Goal: Check status: Check status

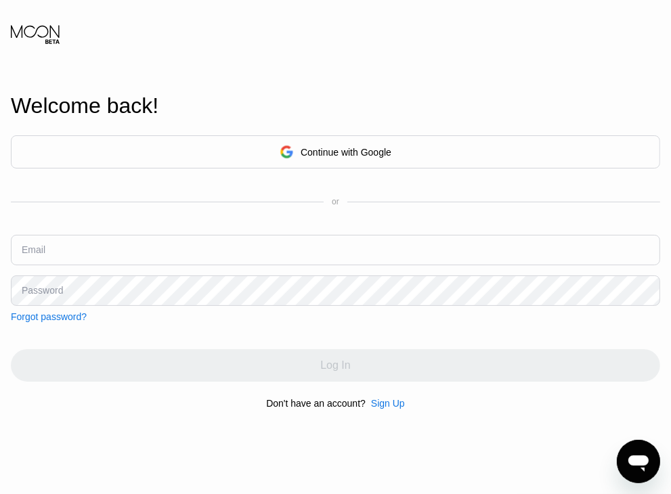
click at [254, 226] on div "Continue with Google or Email Password Forgot password?" at bounding box center [335, 228] width 649 height 187
click at [251, 237] on input "text" at bounding box center [335, 250] width 649 height 30
type input "[EMAIL_ADDRESS][DOMAIN_NAME]"
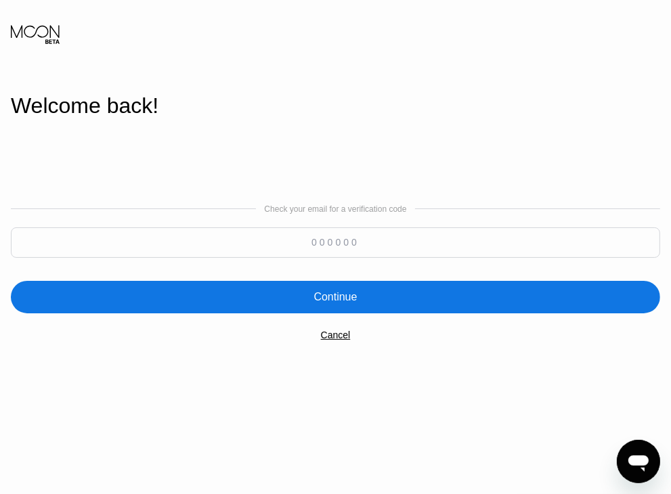
click at [421, 237] on input at bounding box center [335, 243] width 649 height 30
type input "914190"
click at [404, 293] on div "Continue" at bounding box center [335, 297] width 649 height 33
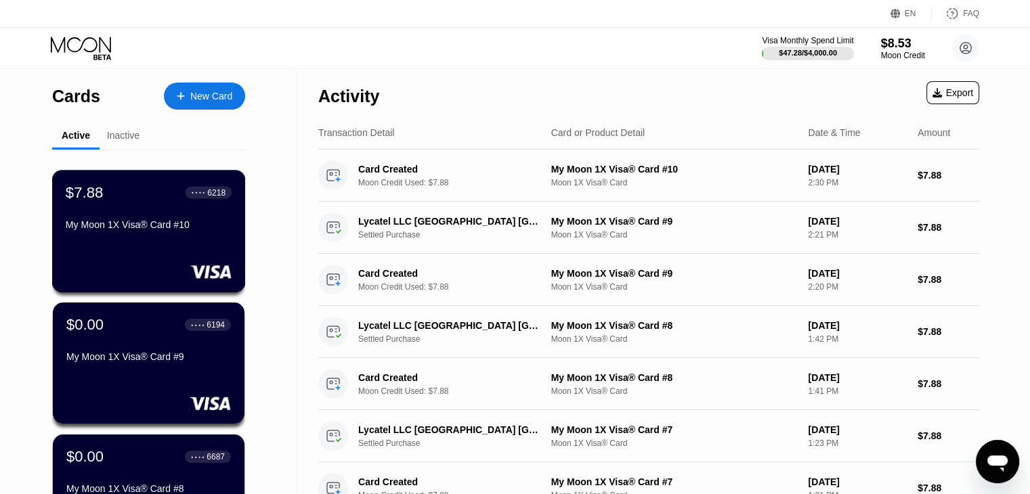
click at [212, 223] on div "My Moon 1X Visa® Card #10" at bounding box center [149, 224] width 166 height 11
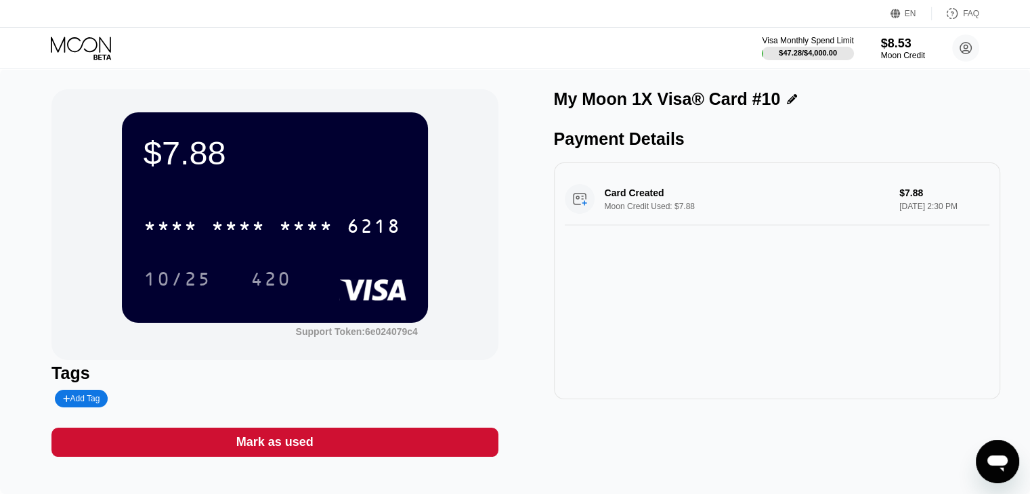
click at [670, 196] on div "Card Created Moon Credit Used: $7.88 $7.88 [DATE] 2:30 PM" at bounding box center [777, 199] width 425 height 52
click at [670, 209] on div "Card Created Moon Credit Used: $7.88 $7.88 [DATE] 2:30 PM" at bounding box center [777, 199] width 425 height 52
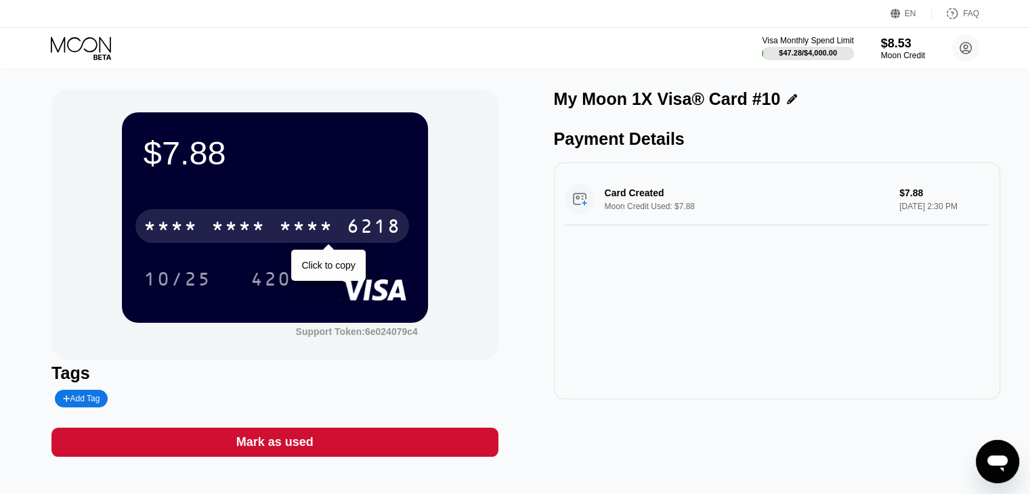
click at [270, 236] on div "* * * * * * * * * * * * 6218" at bounding box center [272, 226] width 274 height 34
